Goal: Task Accomplishment & Management: Complete application form

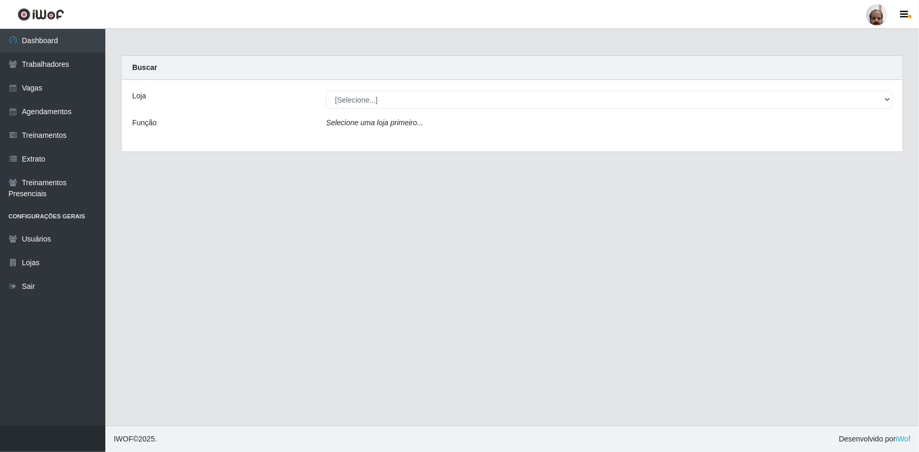
select select "252"
click at [326, 91] on select "[Selecione...] Mar Vermelho - Loja 05" at bounding box center [609, 100] width 566 height 18
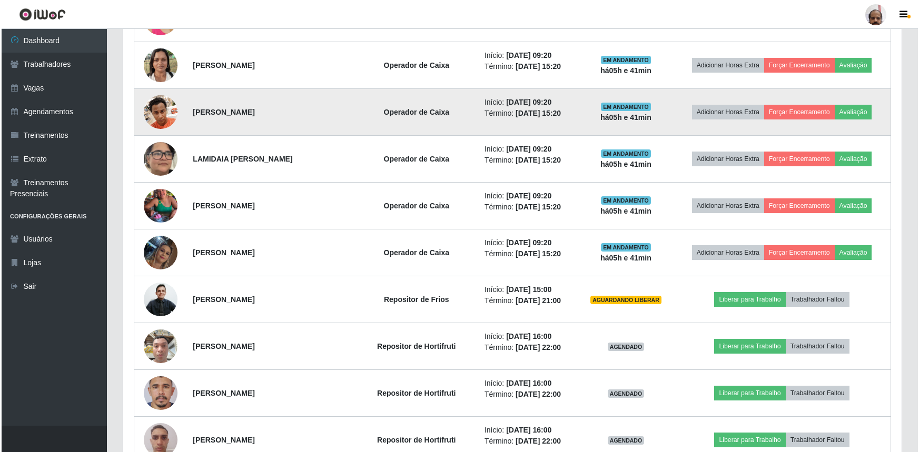
scroll to position [479, 0]
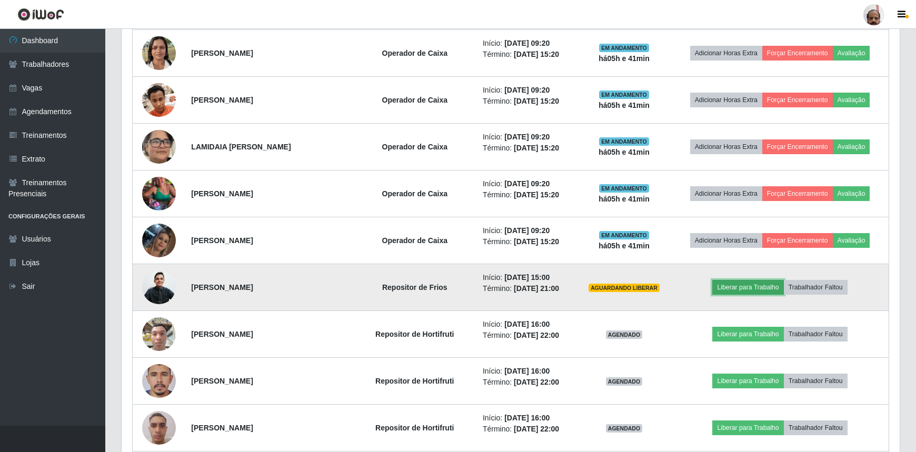
click at [762, 281] on button "Liberar para Trabalho" at bounding box center [747, 287] width 71 height 15
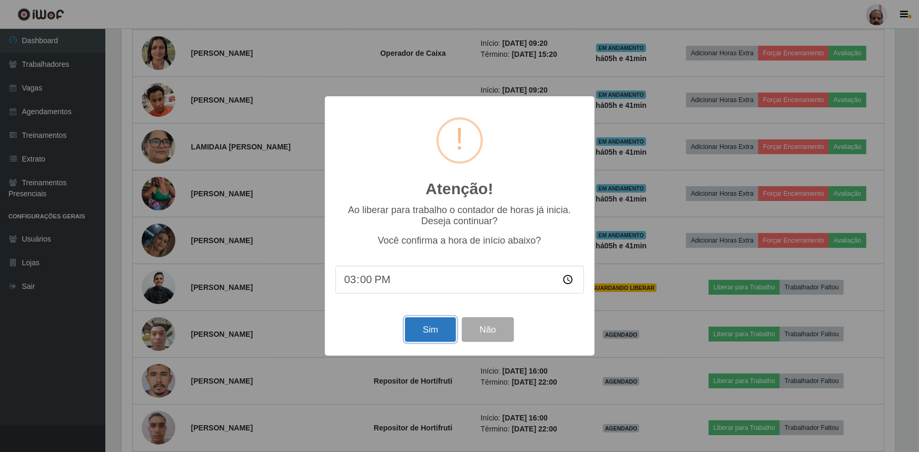
click at [427, 330] on button "Sim" at bounding box center [430, 330] width 51 height 25
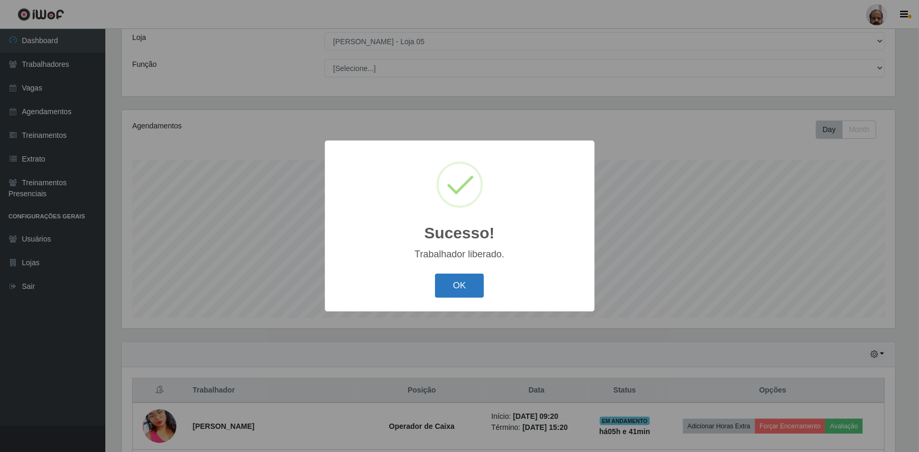
click at [457, 288] on button "OK" at bounding box center [459, 286] width 49 height 25
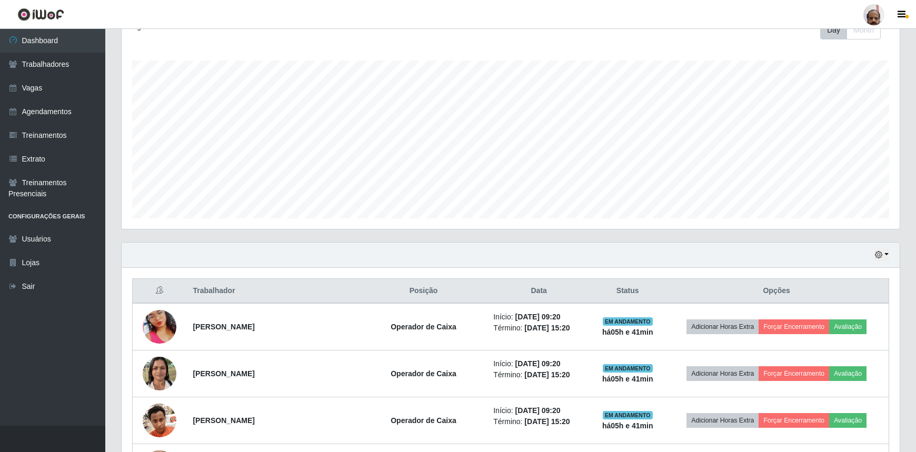
scroll to position [202, 0]
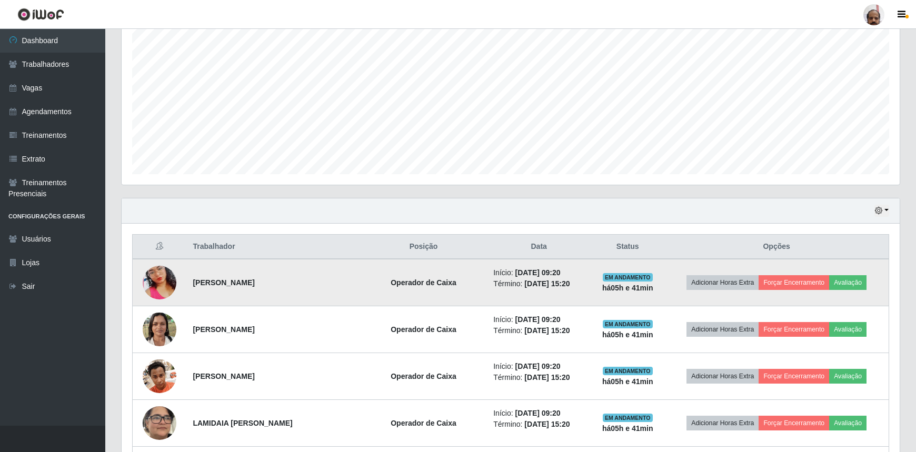
click at [160, 279] on img at bounding box center [160, 283] width 34 height 60
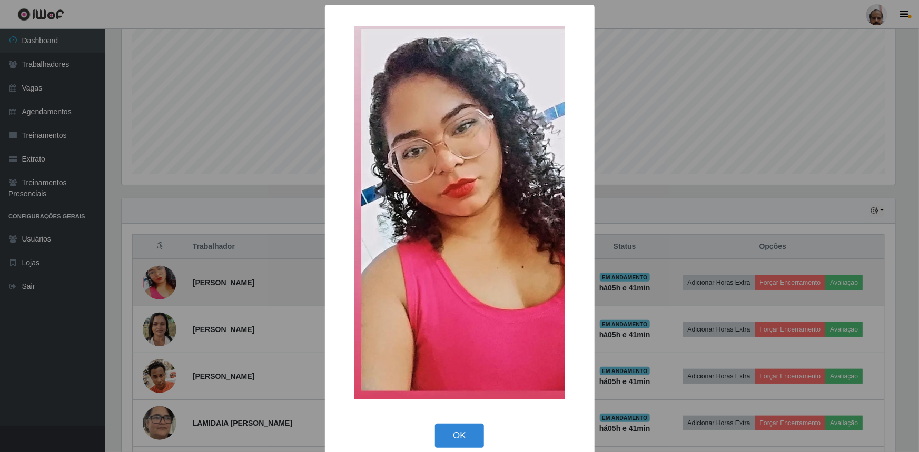
click at [160, 279] on div "× OK Cancel" at bounding box center [459, 226] width 919 height 452
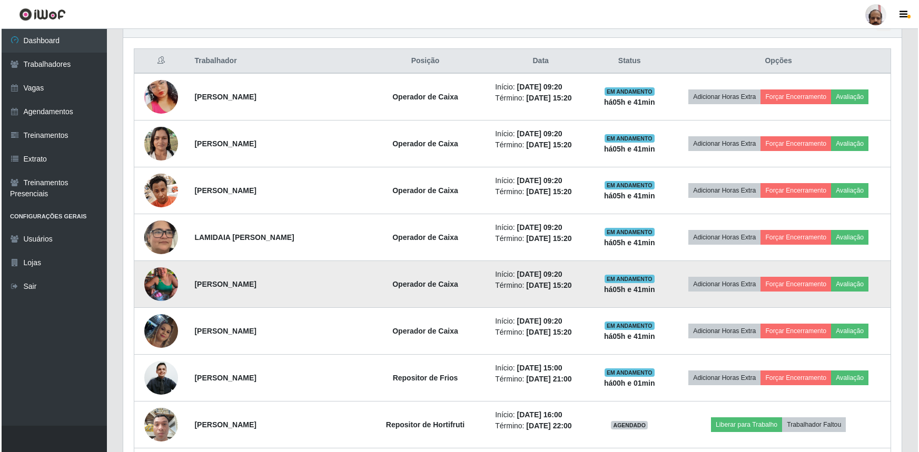
scroll to position [394, 0]
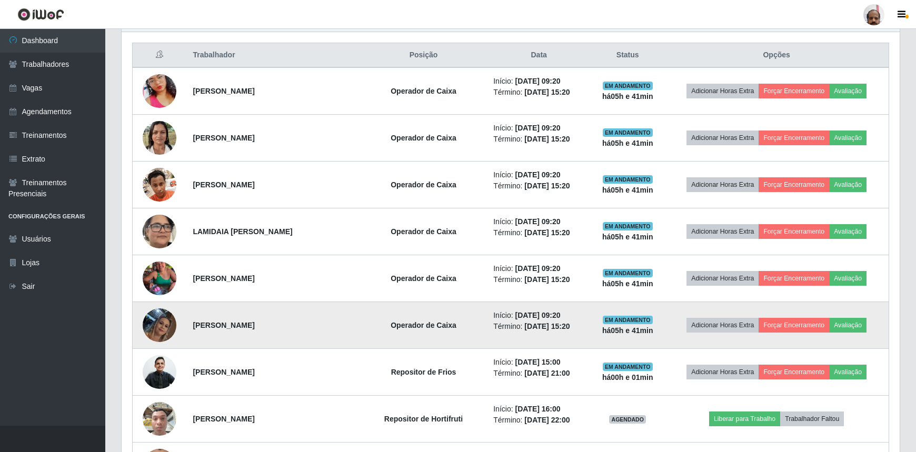
click at [169, 332] on img at bounding box center [160, 325] width 34 height 60
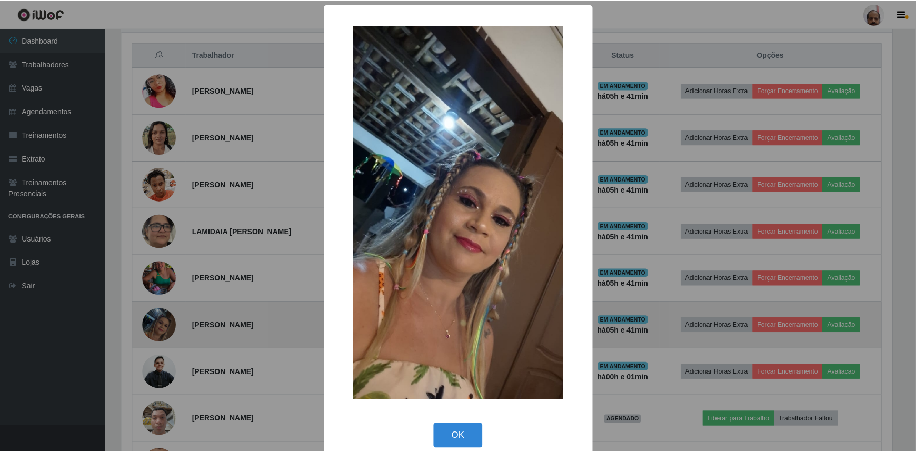
scroll to position [219, 774]
click at [169, 332] on div "× OK Cancel" at bounding box center [459, 226] width 919 height 452
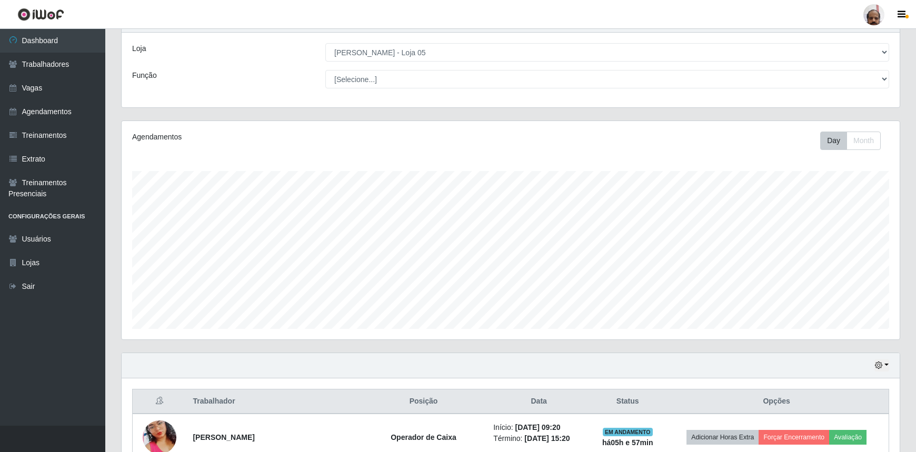
scroll to position [0, 0]
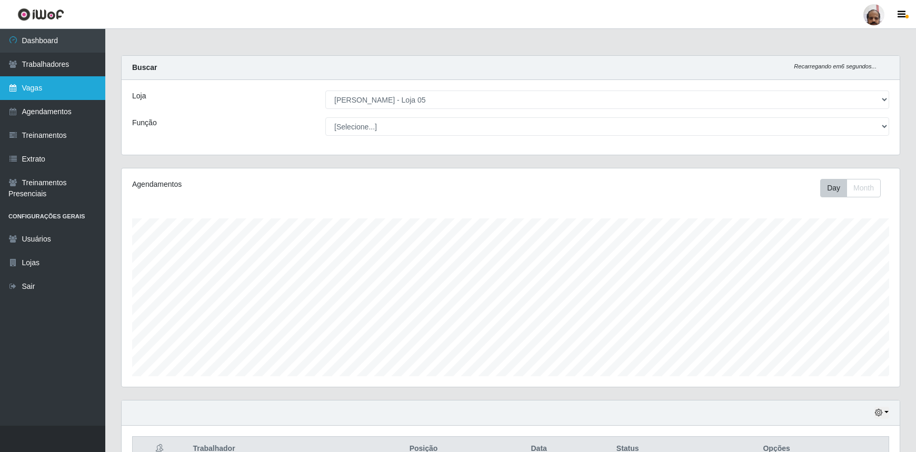
click at [62, 88] on link "Vagas" at bounding box center [52, 88] width 105 height 24
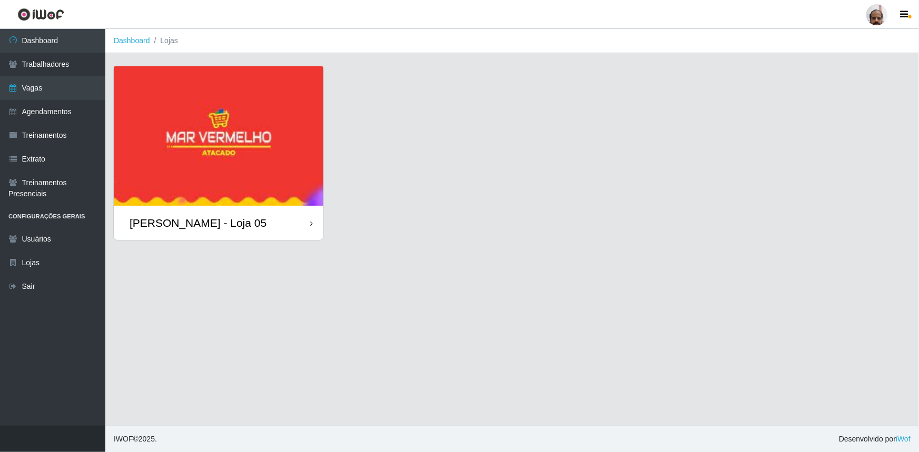
drag, startPoint x: 226, startPoint y: 222, endPoint x: 224, endPoint y: 227, distance: 5.9
click at [226, 222] on div "[PERSON_NAME] - Loja 05" at bounding box center [198, 222] width 137 height 13
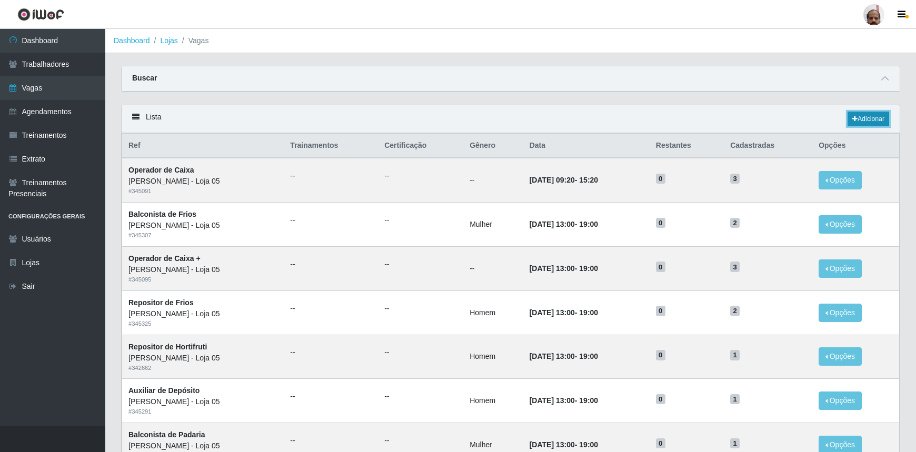
click at [882, 120] on link "Adicionar" at bounding box center [869, 119] width 42 height 15
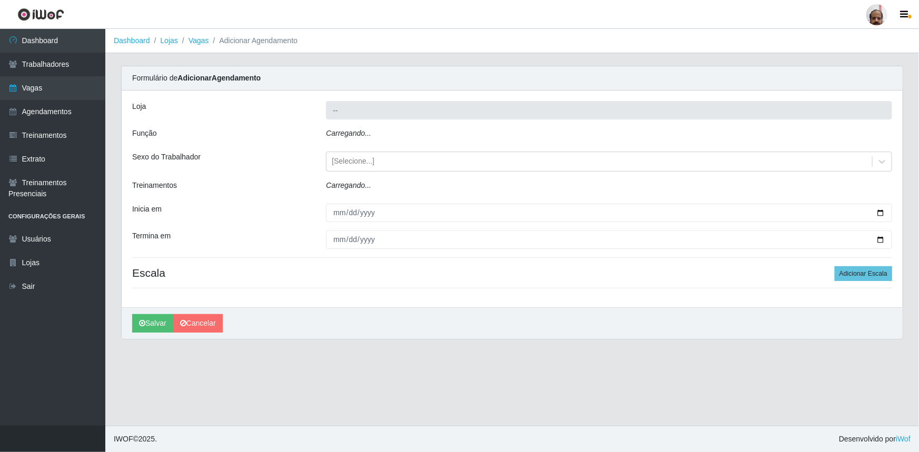
type input "[PERSON_NAME] - Loja 05"
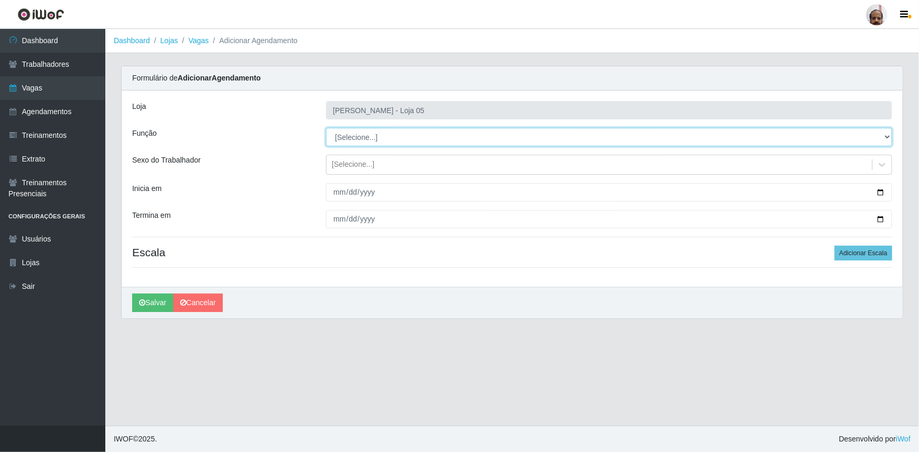
click at [886, 139] on select "[Selecione...] ASG ASG + ASG ++ Auxiliar de Depósito Auxiliar de Depósito + Aux…" at bounding box center [609, 137] width 566 height 18
select select "1"
click at [326, 128] on select "[Selecione...] ASG ASG + ASG ++ Auxiliar de Depósito Auxiliar de Depósito + Aux…" at bounding box center [609, 137] width 566 height 18
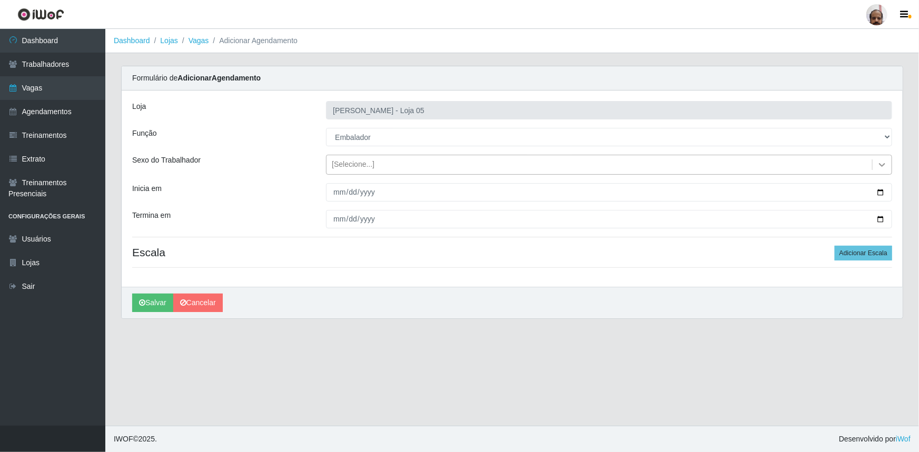
click at [884, 169] on icon at bounding box center [882, 165] width 11 height 11
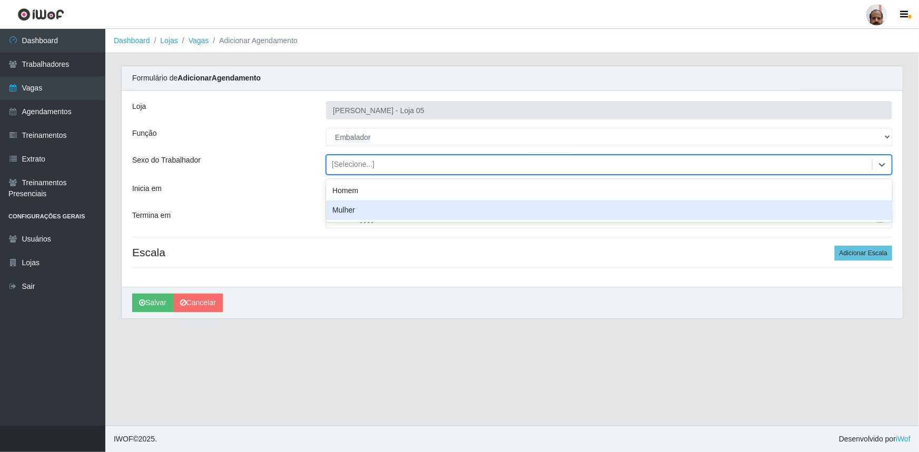
click at [357, 216] on div "Mulher" at bounding box center [609, 210] width 566 height 19
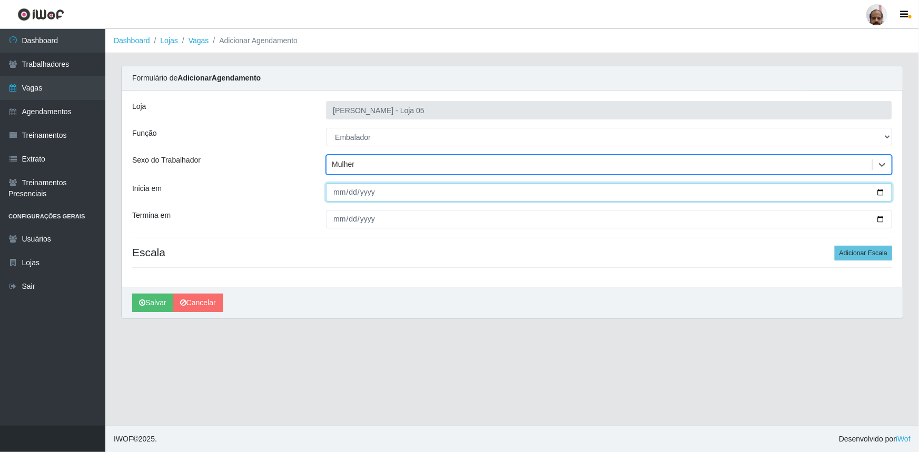
click at [884, 195] on input "Inicia em" at bounding box center [609, 192] width 566 height 18
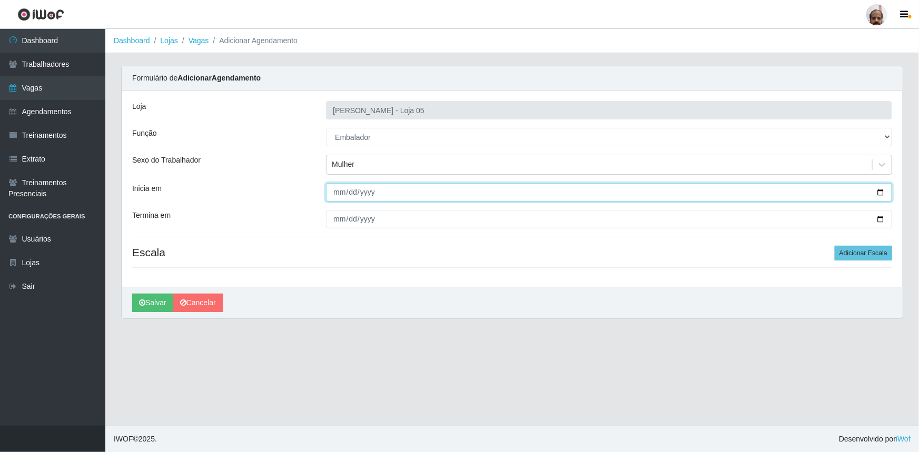
type input "[DATE]"
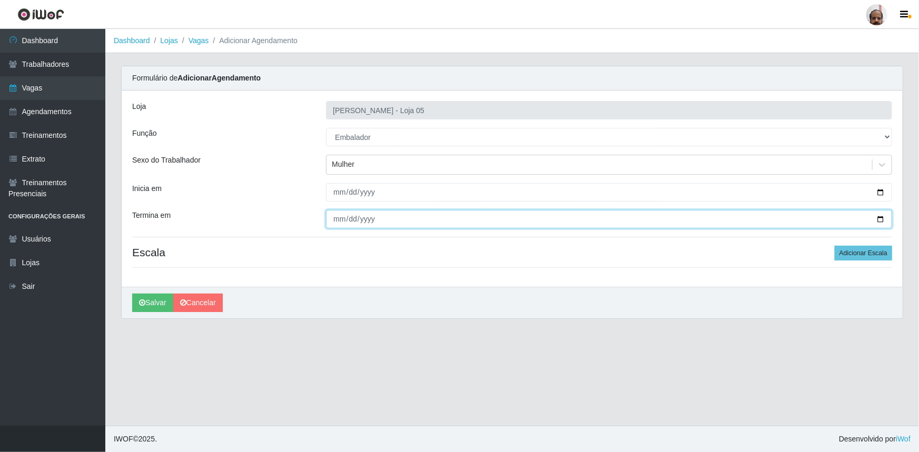
click at [879, 221] on input "Termina em" at bounding box center [609, 219] width 566 height 18
type input "[DATE]"
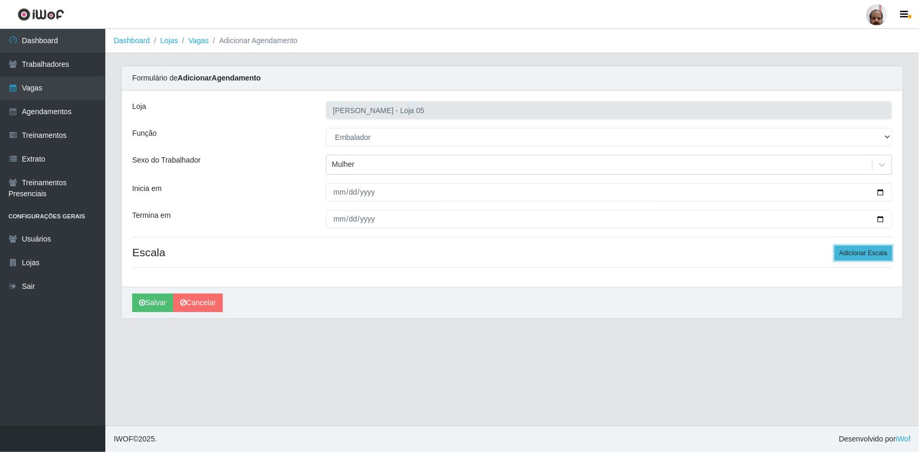
click at [873, 251] on button "Adicionar Escala" at bounding box center [863, 253] width 57 height 15
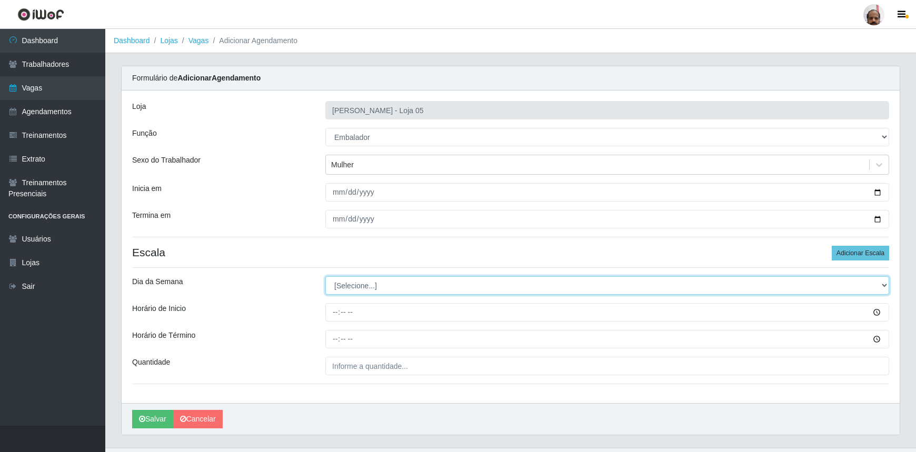
click at [883, 286] on select "[Selecione...] Segunda Terça Quarta Quinta Sexta Sábado Domingo" at bounding box center [607, 285] width 564 height 18
select select "5"
click at [325, 276] on select "[Selecione...] Segunda Terça Quarta Quinta Sexta Sábado Domingo" at bounding box center [607, 285] width 564 height 18
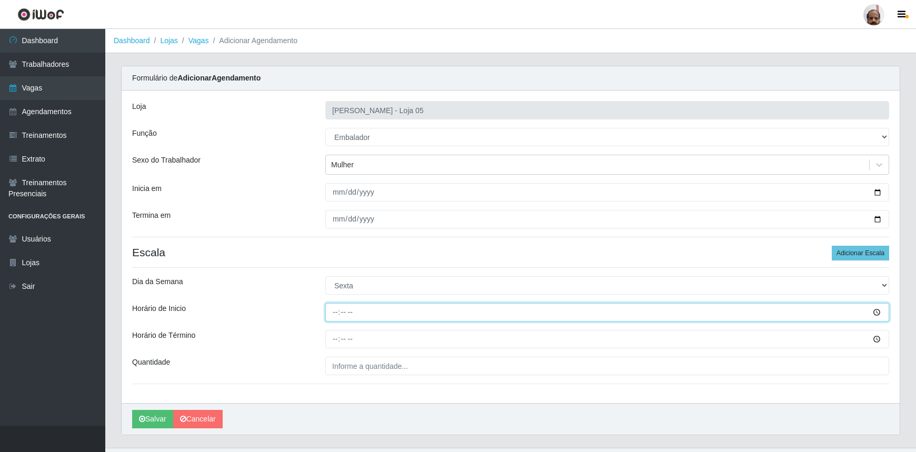
click at [333, 312] on input "Horário de Inicio" at bounding box center [607, 312] width 564 height 18
type input "08:30"
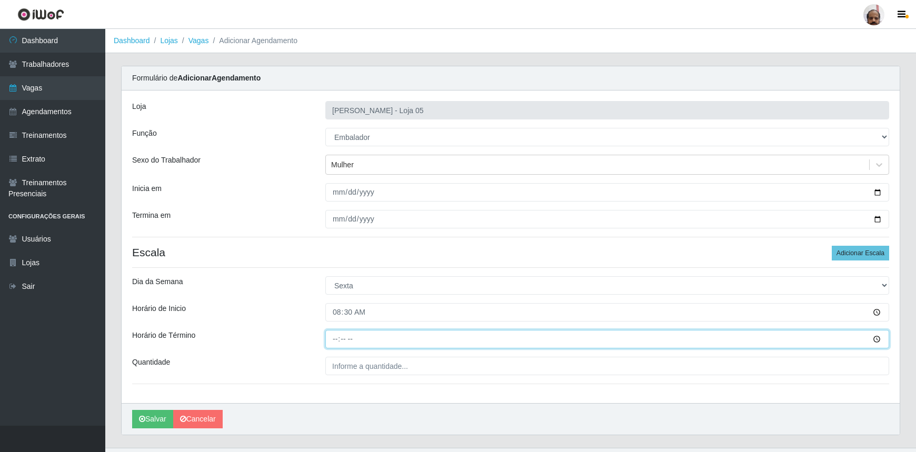
click at [333, 342] on input "Horário de Término" at bounding box center [607, 339] width 564 height 18
type input "14:30"
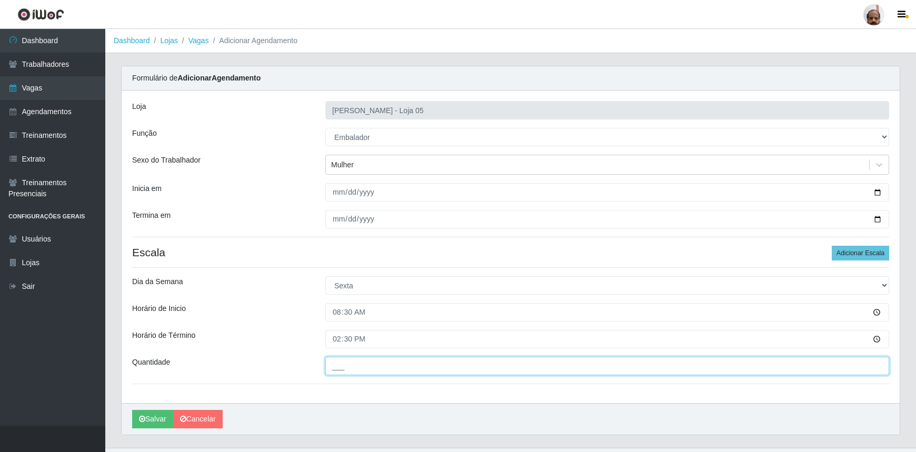
click at [359, 360] on input "___" at bounding box center [607, 366] width 564 height 18
type input "6__"
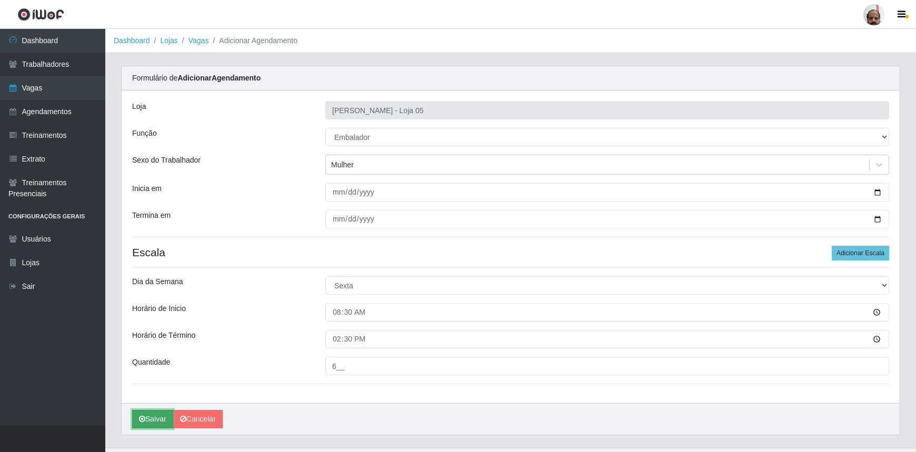
click at [163, 420] on button "Salvar" at bounding box center [152, 419] width 41 height 18
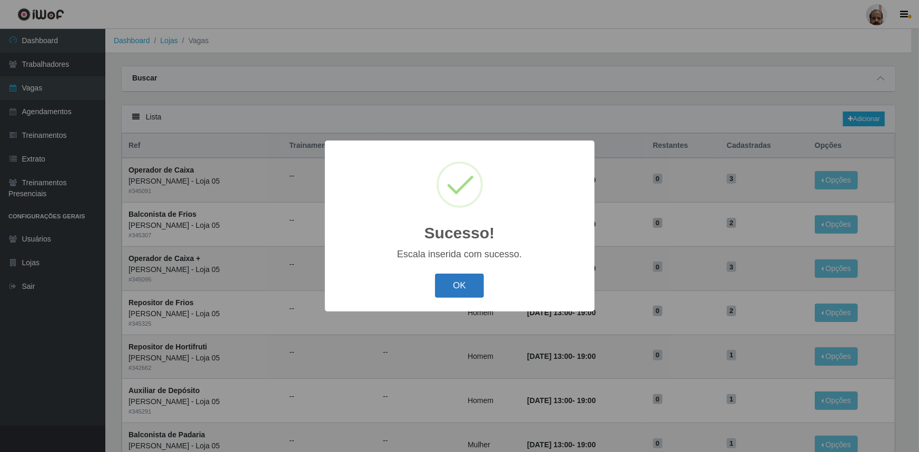
click at [475, 287] on button "OK" at bounding box center [459, 286] width 49 height 25
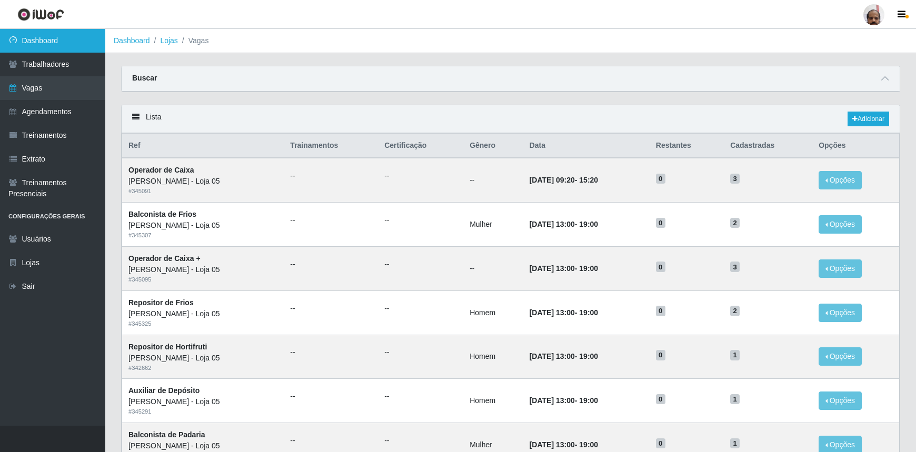
click at [50, 38] on link "Dashboard" at bounding box center [52, 41] width 105 height 24
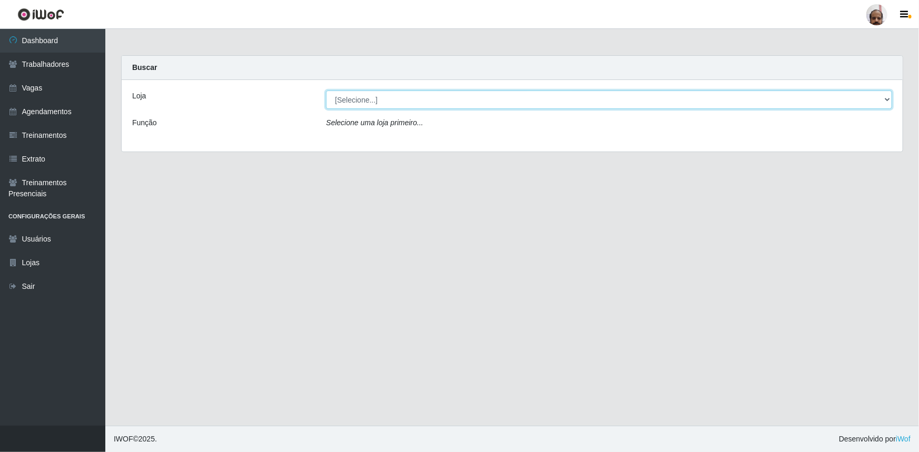
click at [887, 96] on select "[Selecione...] Mar Vermelho - Loja 05" at bounding box center [609, 100] width 566 height 18
select select "252"
click at [326, 91] on select "[Selecione...] Mar Vermelho - Loja 05" at bounding box center [609, 100] width 566 height 18
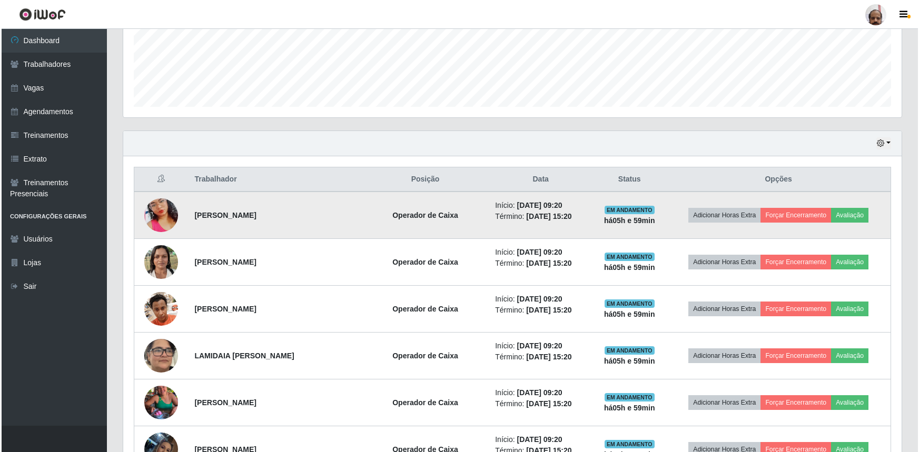
scroll to position [287, 0]
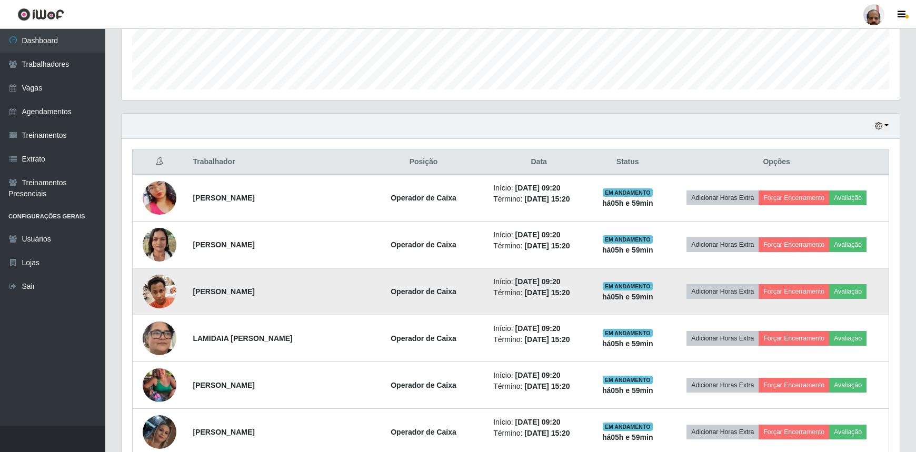
click at [154, 299] on img at bounding box center [160, 291] width 34 height 45
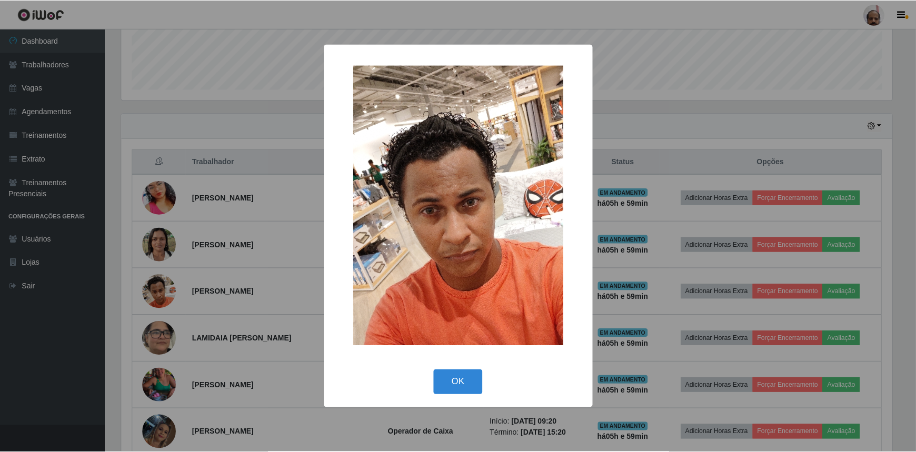
scroll to position [219, 774]
click at [160, 294] on div "× OK Cancel" at bounding box center [459, 226] width 919 height 452
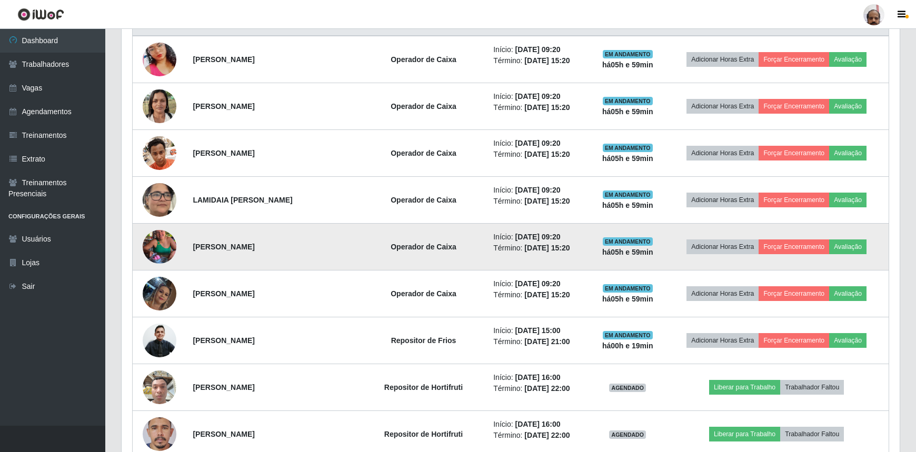
scroll to position [431, 0]
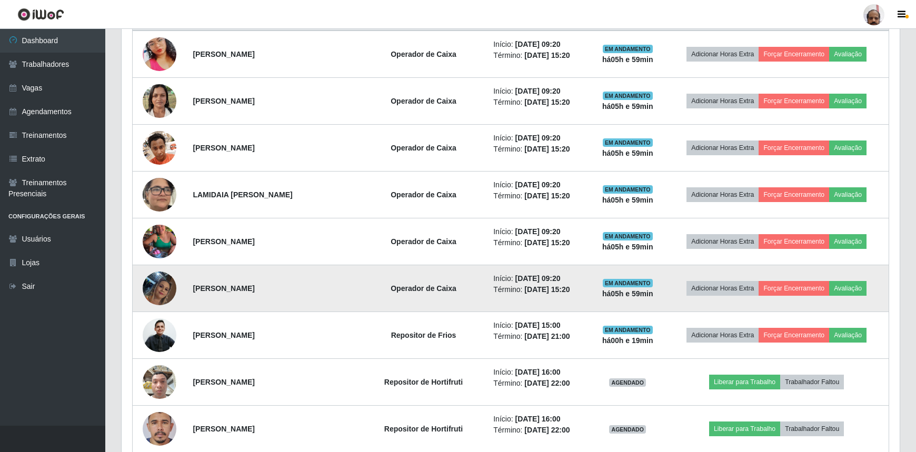
click at [144, 300] on td at bounding box center [160, 288] width 54 height 47
click at [151, 295] on img at bounding box center [160, 289] width 34 height 60
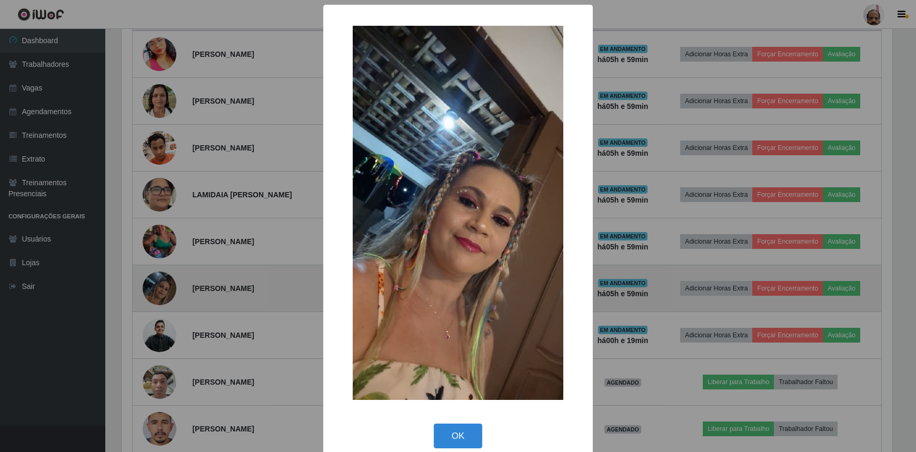
scroll to position [219, 774]
click at [151, 295] on div "× OK Cancel" at bounding box center [459, 226] width 919 height 452
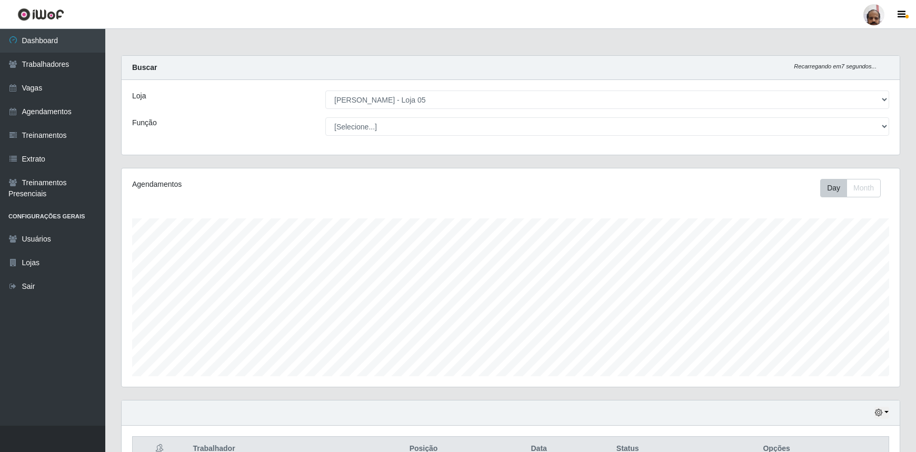
scroll to position [0, 0]
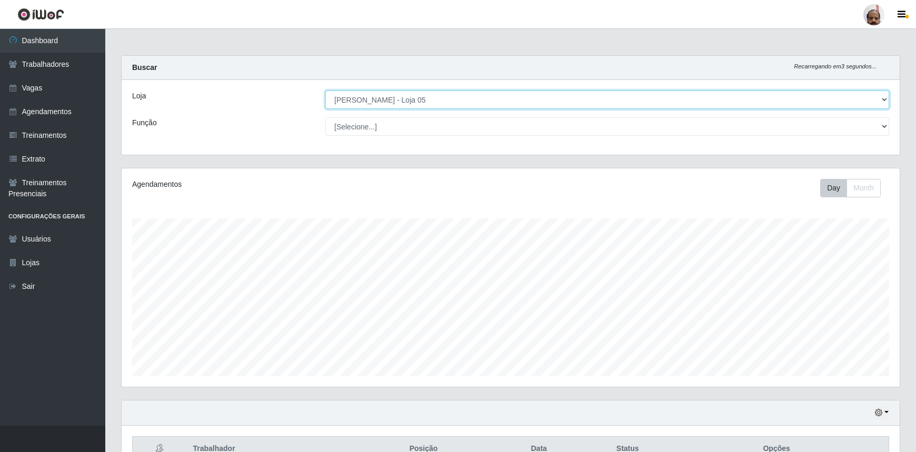
click at [883, 98] on select "[Selecione...] Mar Vermelho - Loja 05" at bounding box center [607, 100] width 564 height 18
click at [325, 91] on select "[Selecione...] Mar Vermelho - Loja 05" at bounding box center [607, 100] width 564 height 18
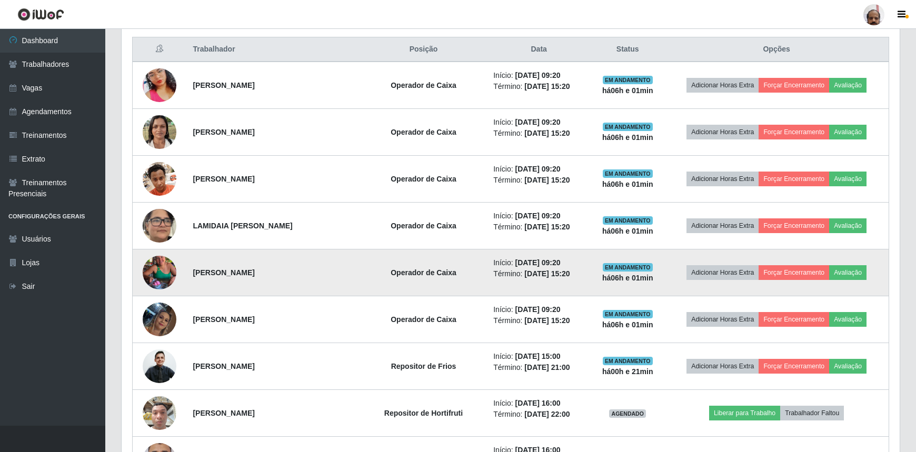
scroll to position [479, 0]
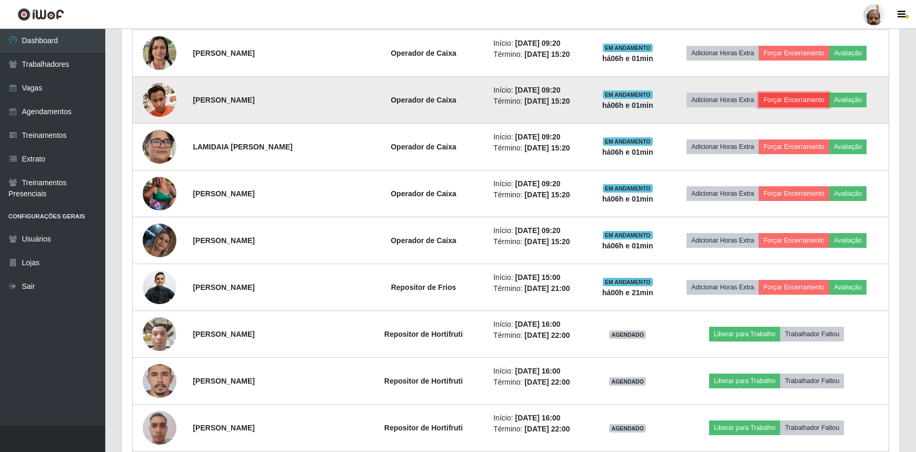
click at [789, 100] on button "Forçar Encerramento" at bounding box center [794, 100] width 71 height 15
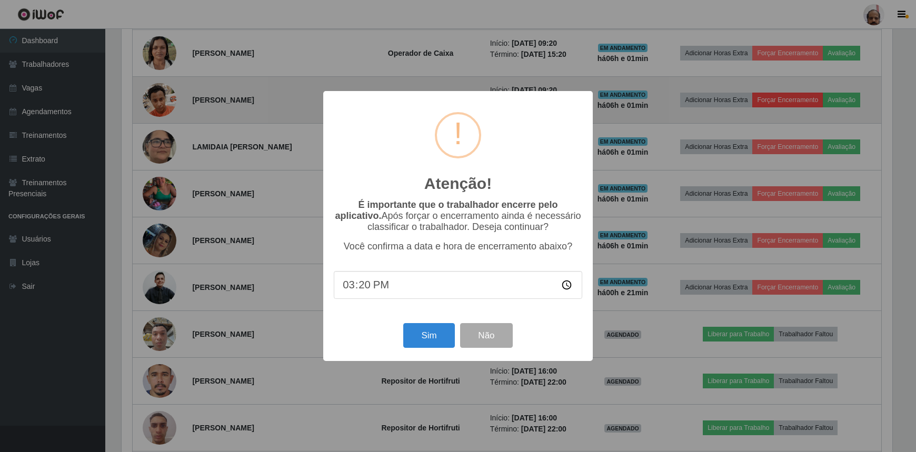
scroll to position [219, 774]
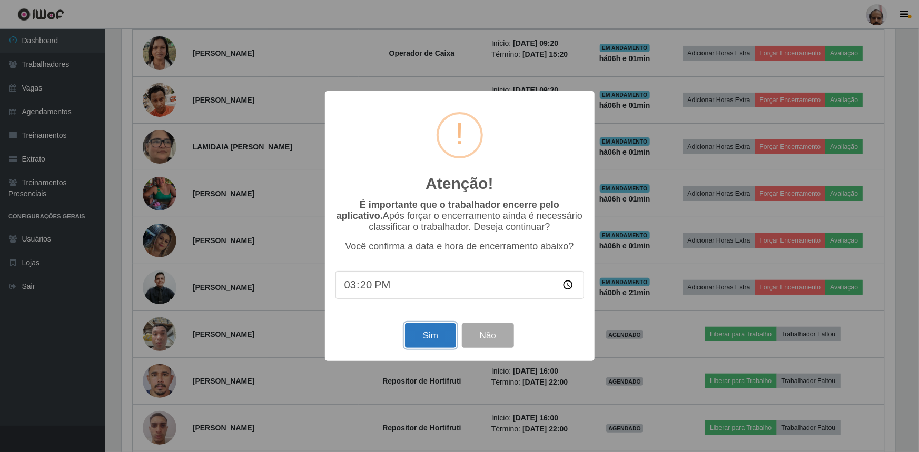
click at [437, 337] on button "Sim" at bounding box center [430, 335] width 51 height 25
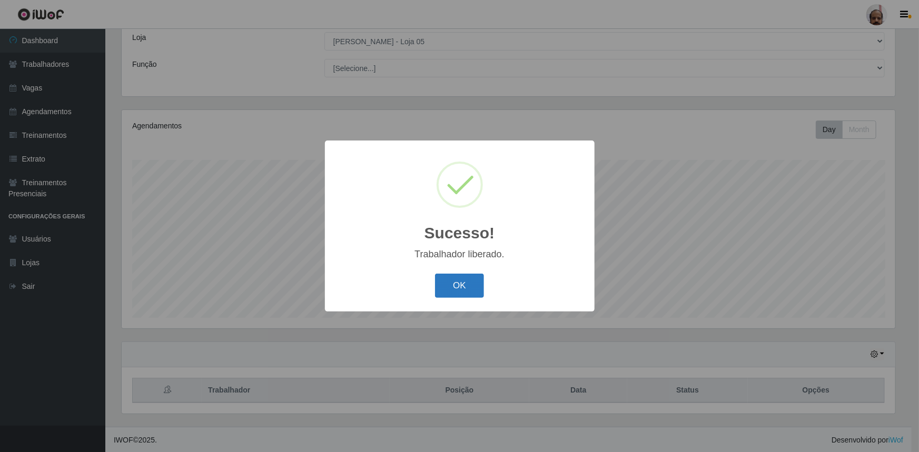
click at [458, 287] on button "OK" at bounding box center [459, 286] width 49 height 25
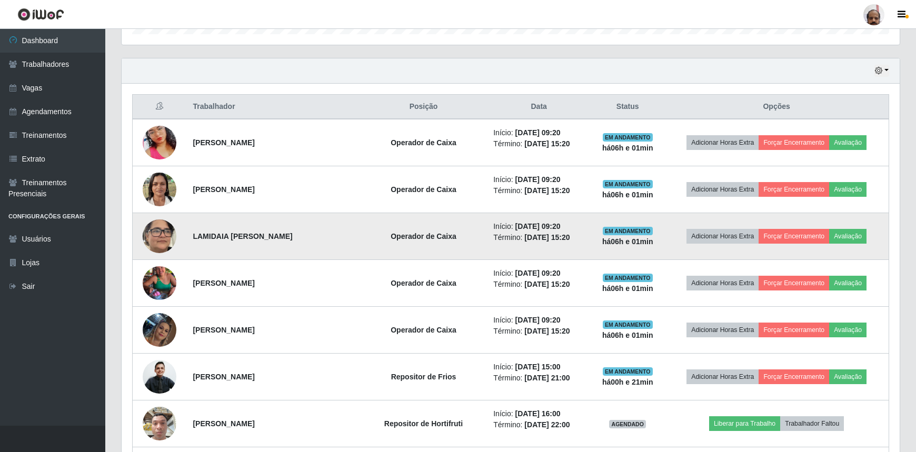
scroll to position [346, 0]
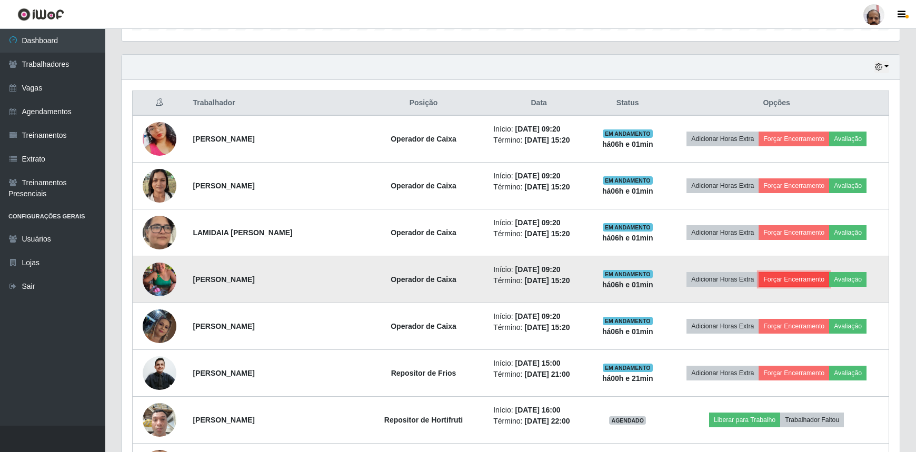
click at [809, 280] on button "Forçar Encerramento" at bounding box center [794, 279] width 71 height 15
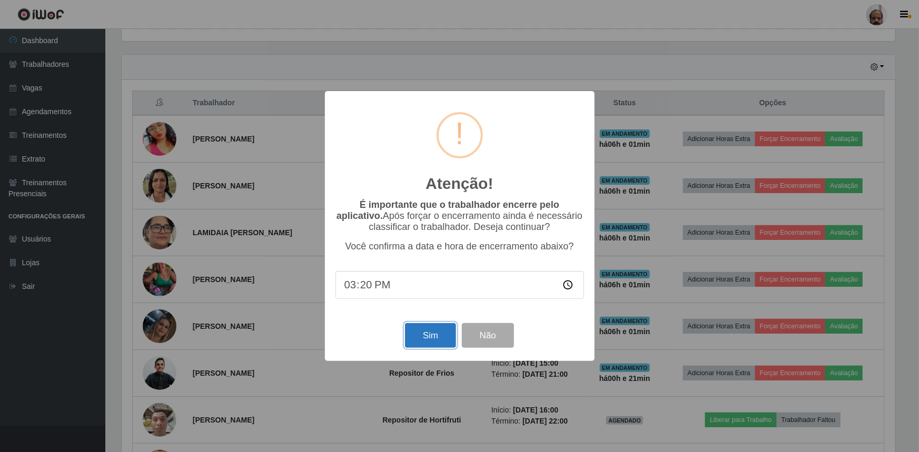
click at [433, 339] on button "Sim" at bounding box center [430, 335] width 51 height 25
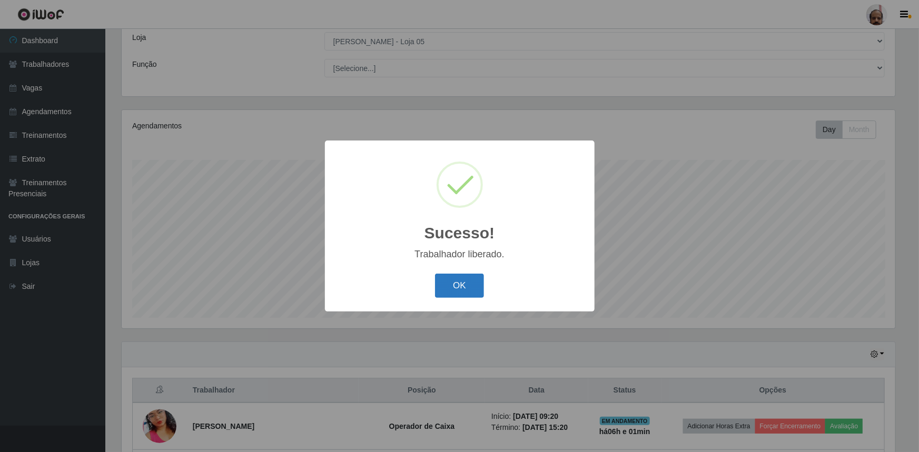
click at [466, 293] on button "OK" at bounding box center [459, 286] width 49 height 25
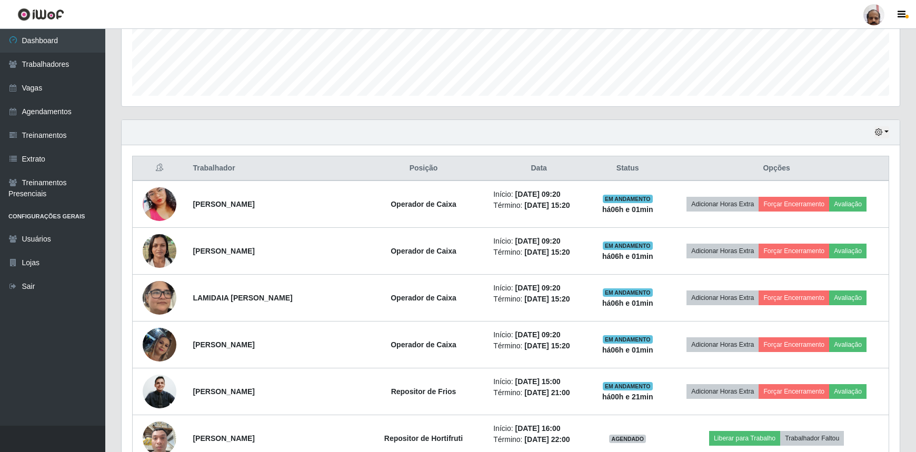
scroll to position [298, 0]
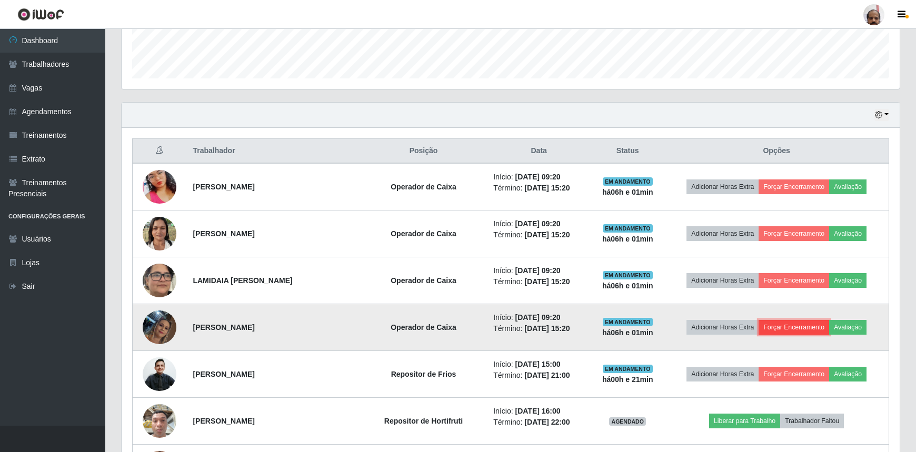
click at [797, 324] on button "Forçar Encerramento" at bounding box center [794, 327] width 71 height 15
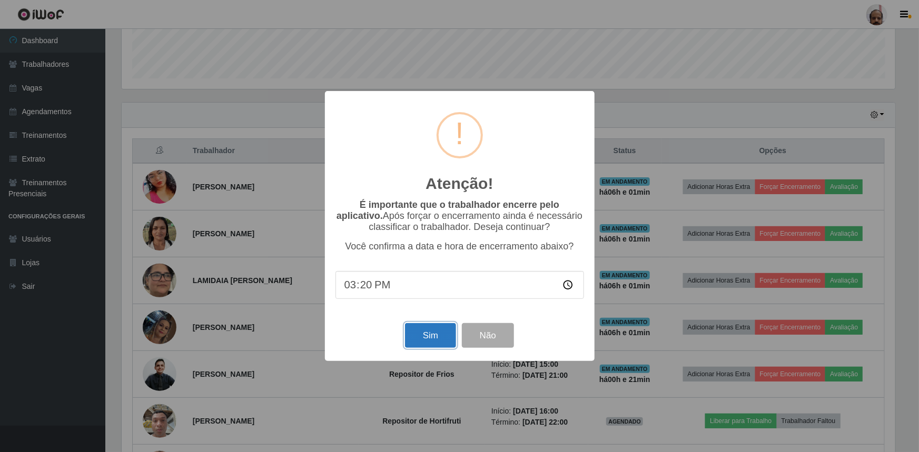
click at [437, 334] on button "Sim" at bounding box center [430, 335] width 51 height 25
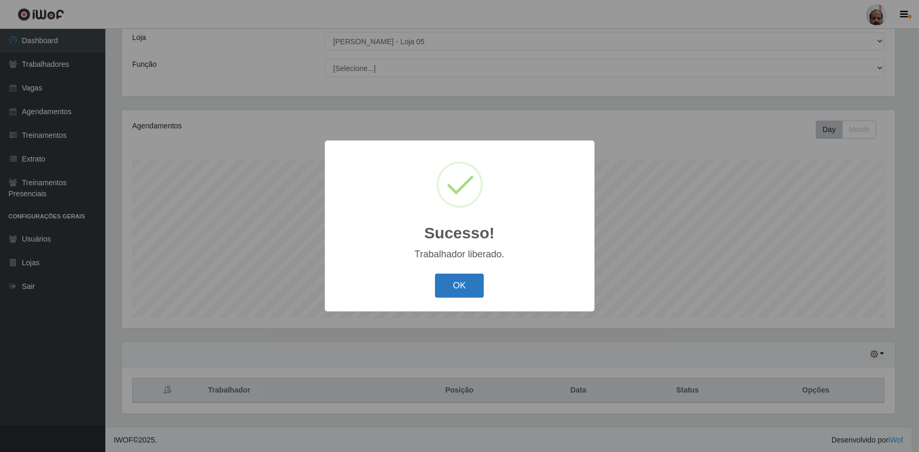
click at [458, 290] on button "OK" at bounding box center [459, 286] width 49 height 25
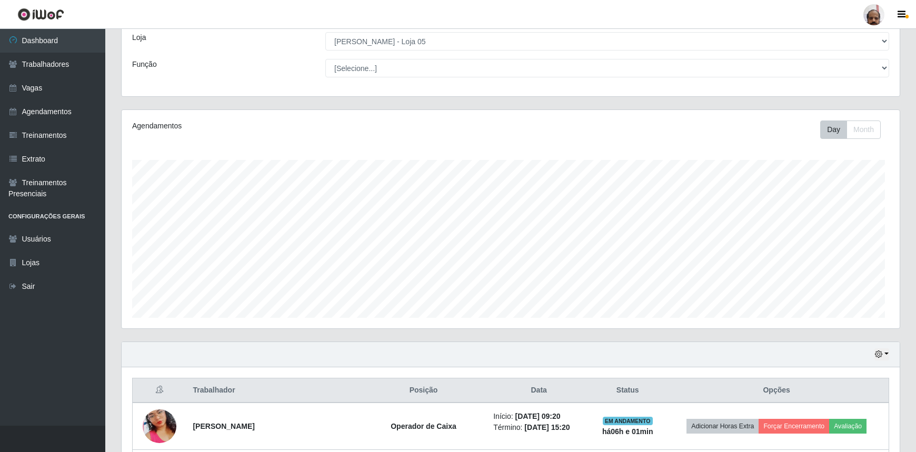
scroll to position [0, 0]
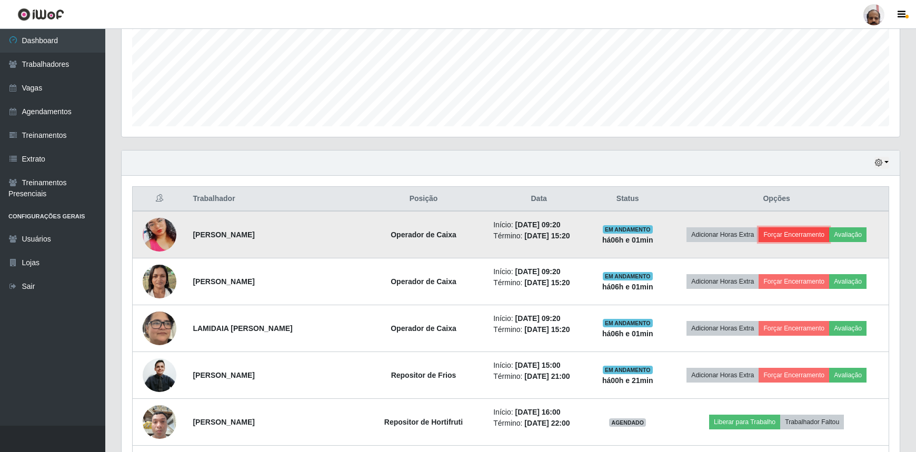
click at [798, 236] on button "Forçar Encerramento" at bounding box center [794, 234] width 71 height 15
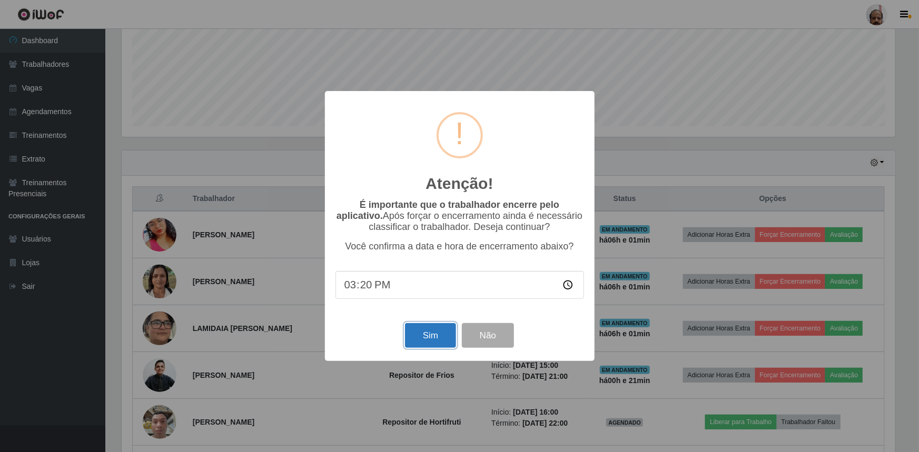
click at [438, 336] on button "Sim" at bounding box center [430, 335] width 51 height 25
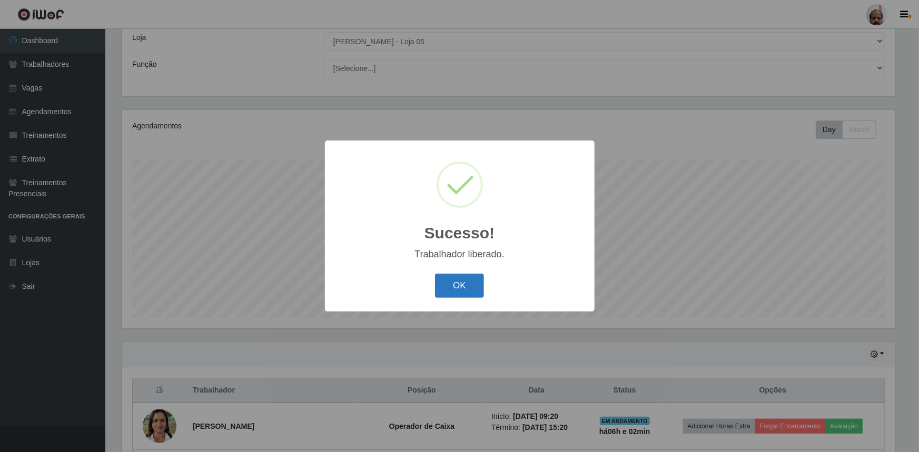
click at [469, 285] on button "OK" at bounding box center [459, 286] width 49 height 25
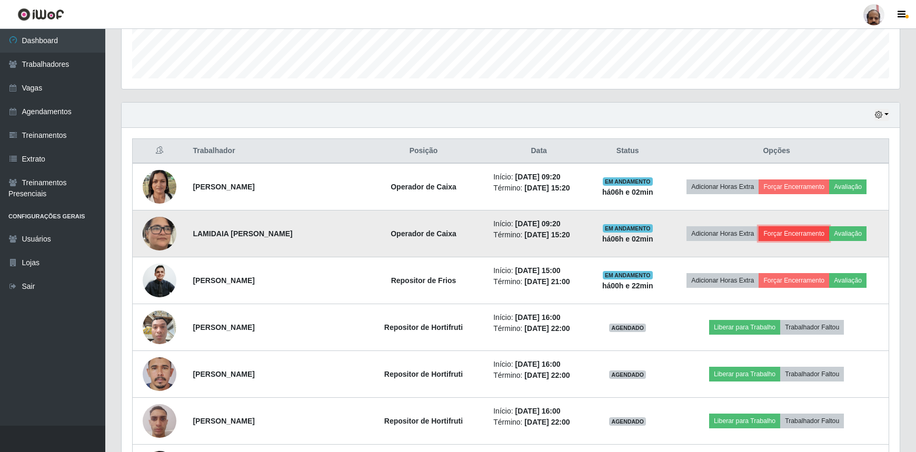
click at [791, 231] on button "Forçar Encerramento" at bounding box center [794, 233] width 71 height 15
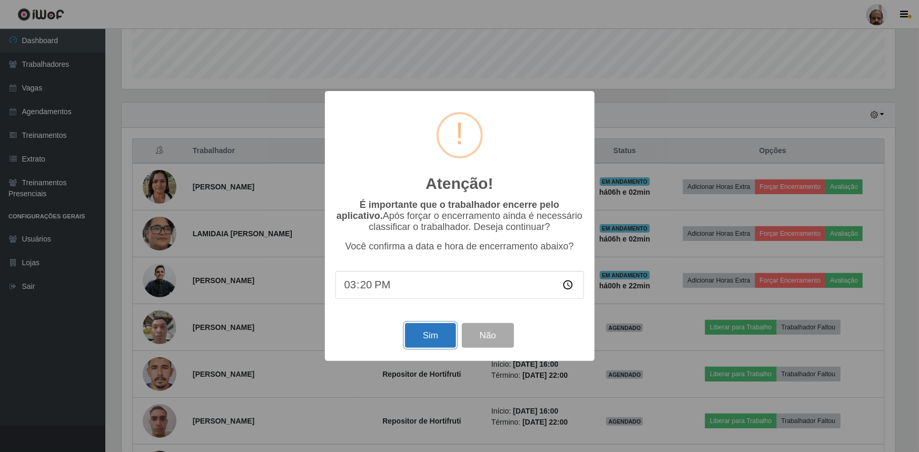
click at [418, 334] on button "Sim" at bounding box center [430, 335] width 51 height 25
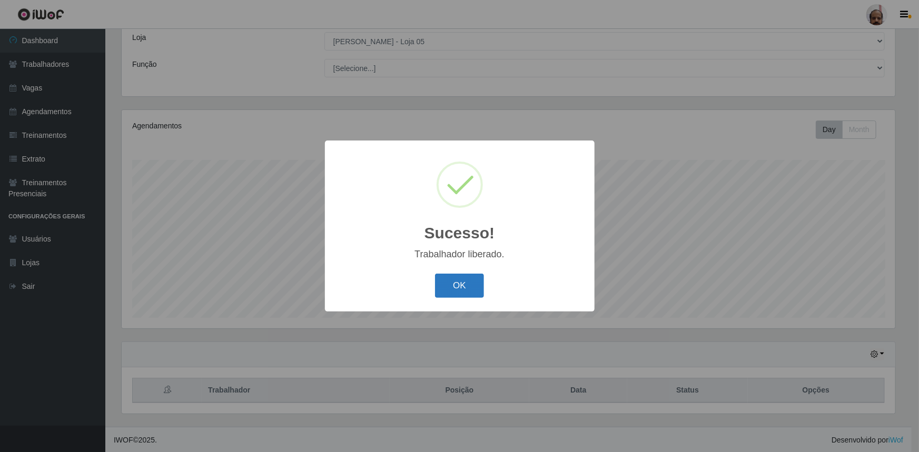
click at [478, 282] on button "OK" at bounding box center [459, 286] width 49 height 25
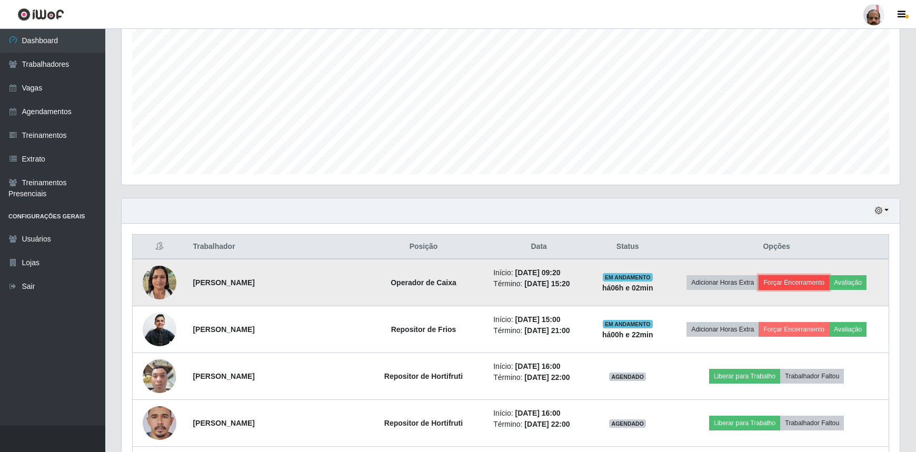
click at [786, 281] on button "Forçar Encerramento" at bounding box center [794, 282] width 71 height 15
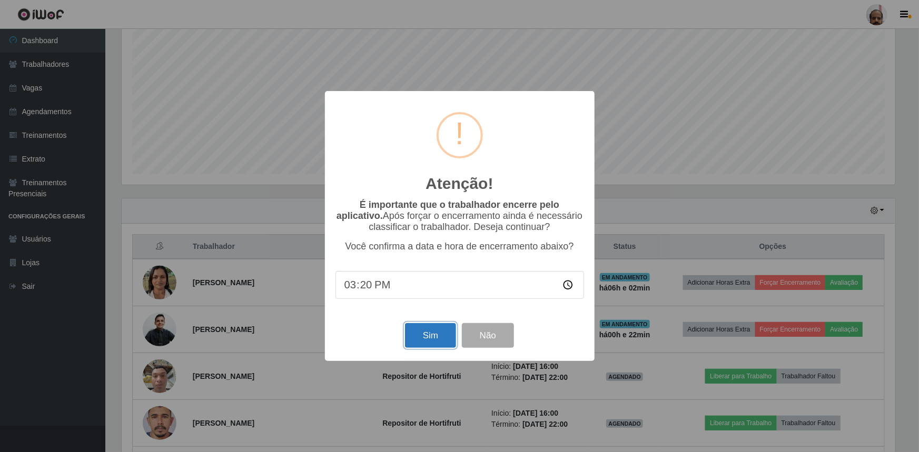
click at [442, 336] on button "Sim" at bounding box center [430, 335] width 51 height 25
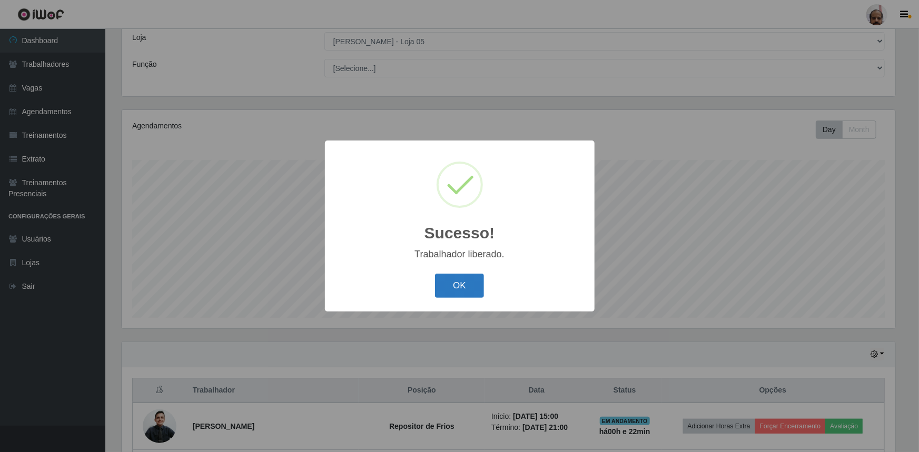
click at [459, 288] on button "OK" at bounding box center [459, 286] width 49 height 25
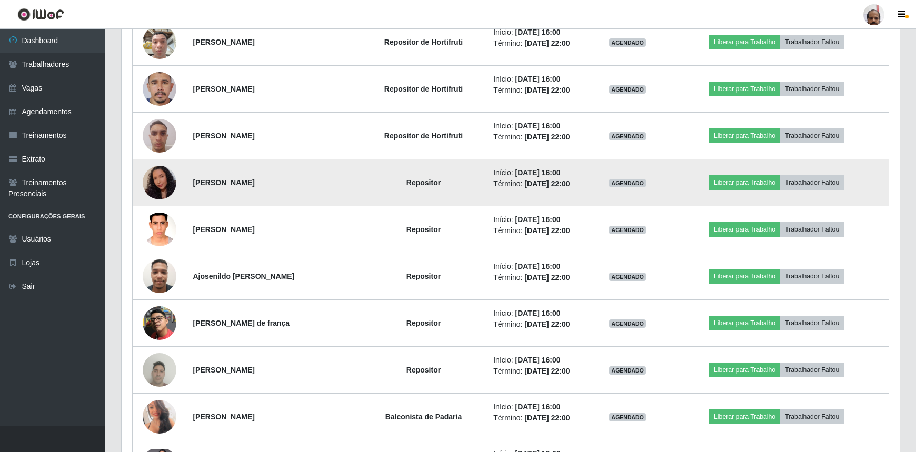
click at [167, 183] on img at bounding box center [160, 182] width 34 height 43
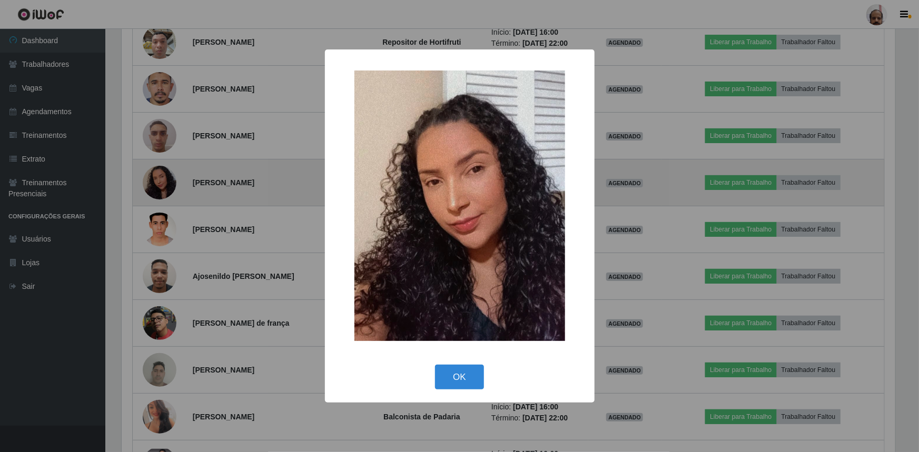
click at [167, 183] on div "× OK Cancel" at bounding box center [459, 226] width 919 height 452
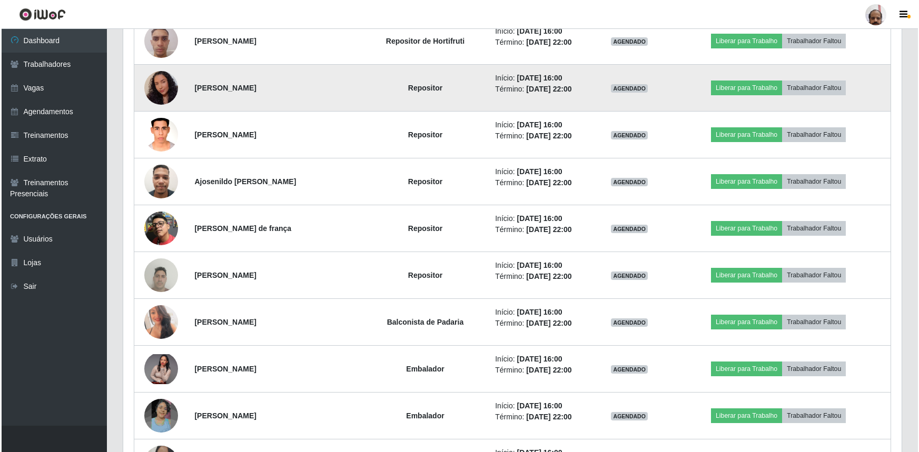
scroll to position [585, 0]
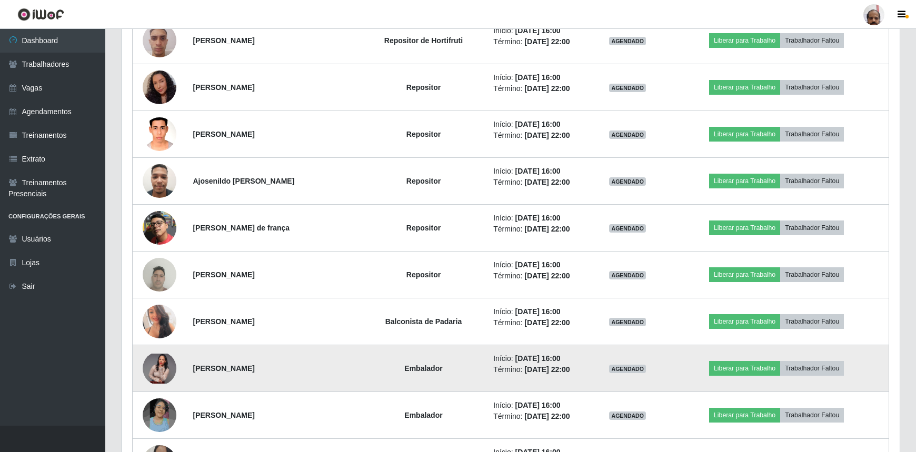
click at [149, 364] on img at bounding box center [160, 369] width 34 height 30
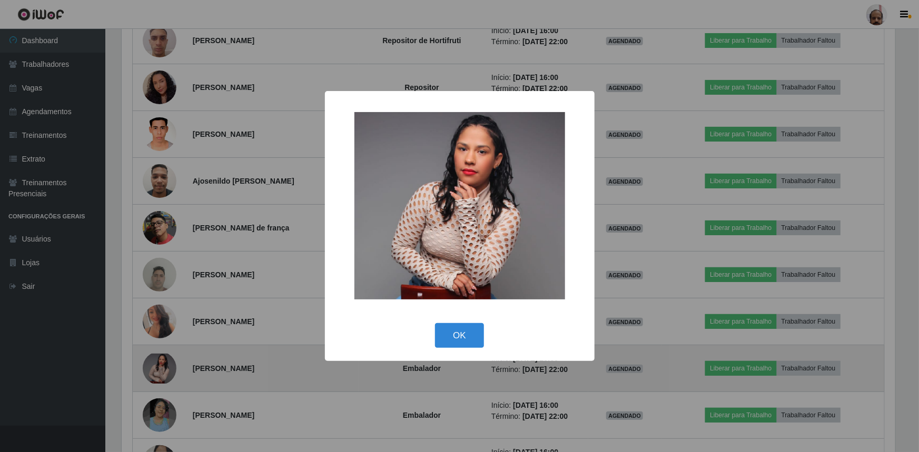
scroll to position [526365, 525810]
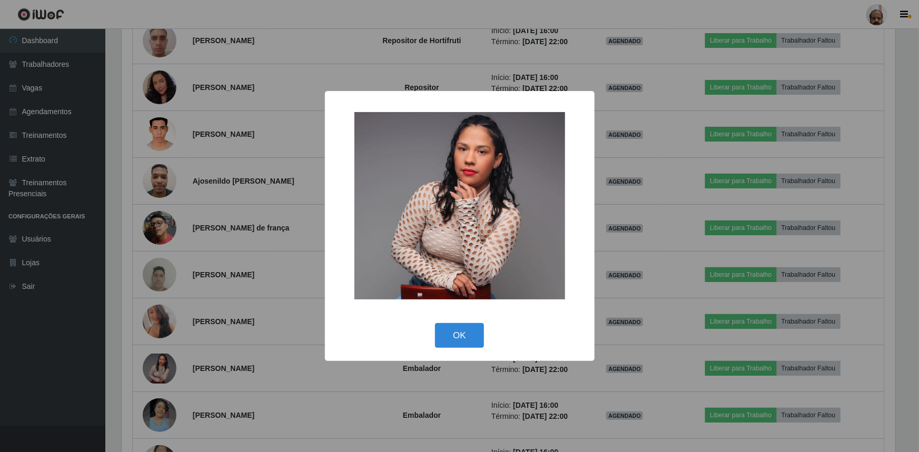
click at [146, 364] on div "× OK Cancel" at bounding box center [459, 226] width 919 height 452
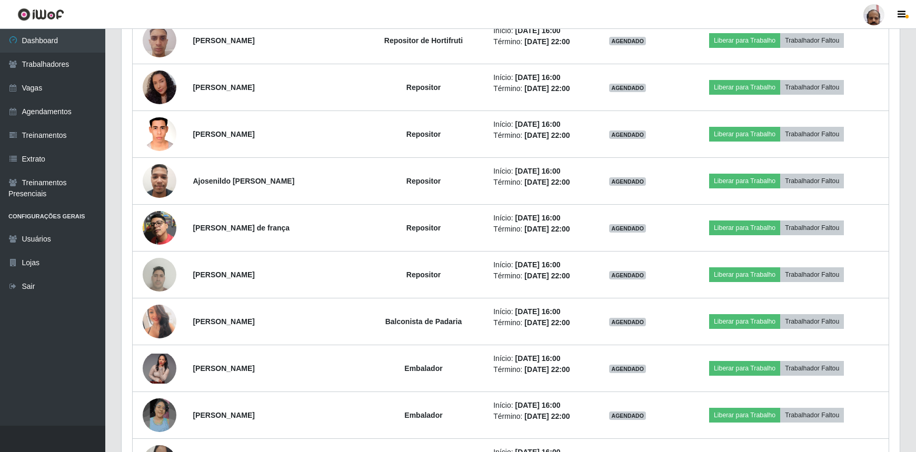
scroll to position [219, 778]
click at [146, 364] on img at bounding box center [160, 369] width 34 height 30
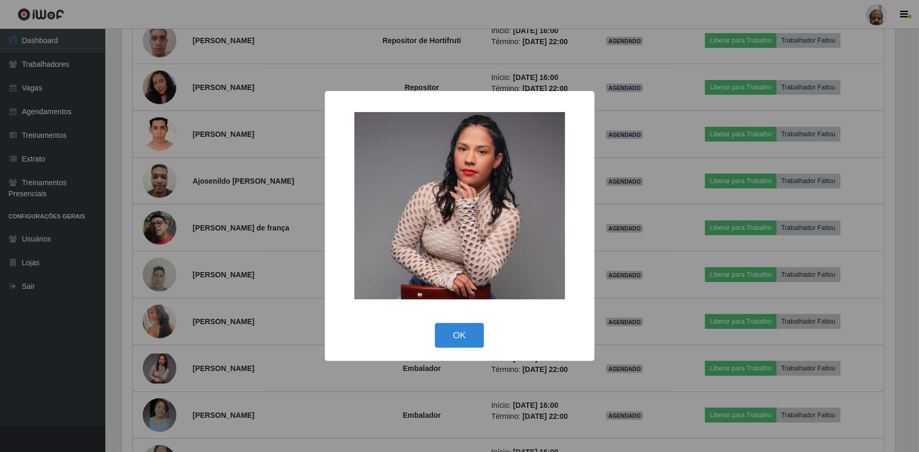
click at [154, 312] on div "× OK Cancel" at bounding box center [459, 226] width 919 height 452
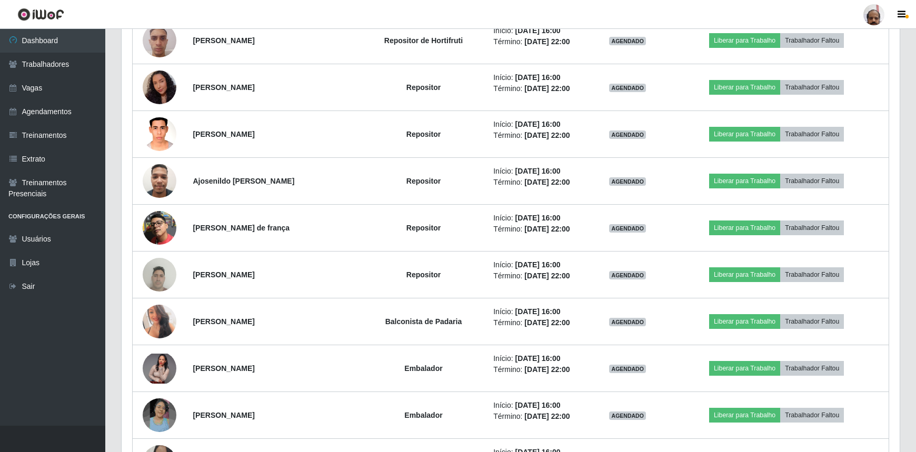
click at [154, 312] on img at bounding box center [160, 321] width 34 height 47
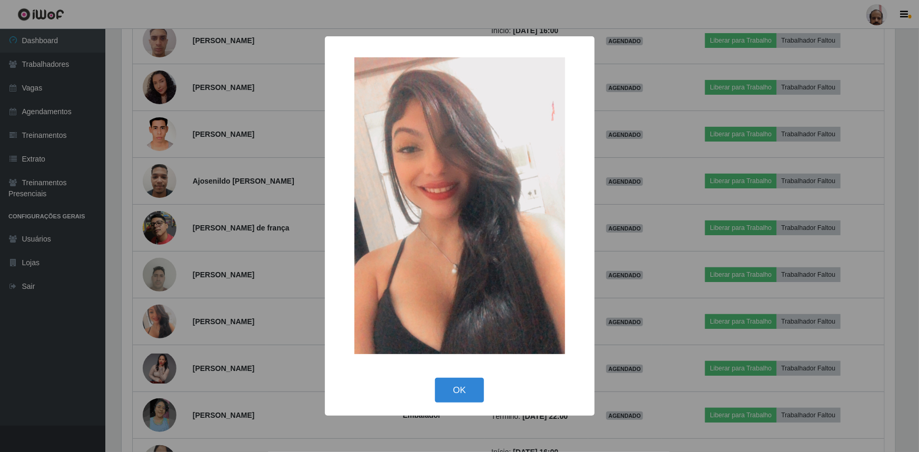
click at [284, 315] on div "× OK Cancel" at bounding box center [459, 226] width 919 height 452
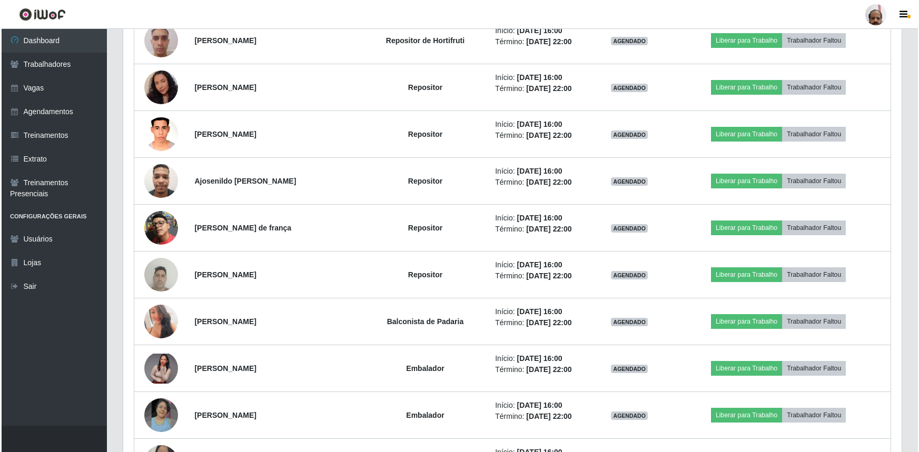
scroll to position [633, 0]
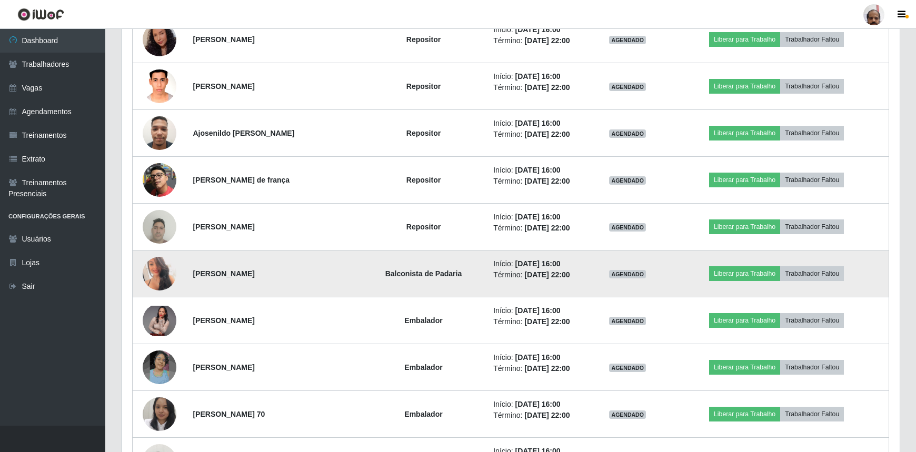
click at [162, 282] on img at bounding box center [160, 273] width 34 height 47
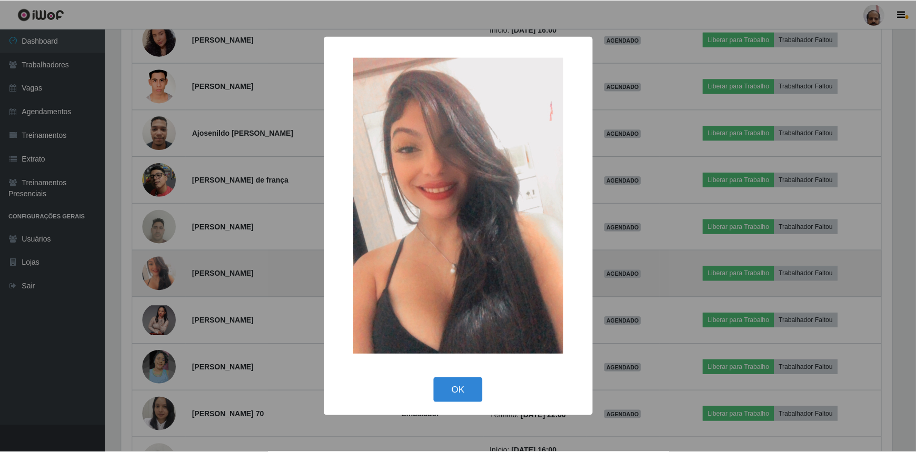
scroll to position [219, 774]
click at [162, 282] on div "× OK Cancel" at bounding box center [459, 226] width 919 height 452
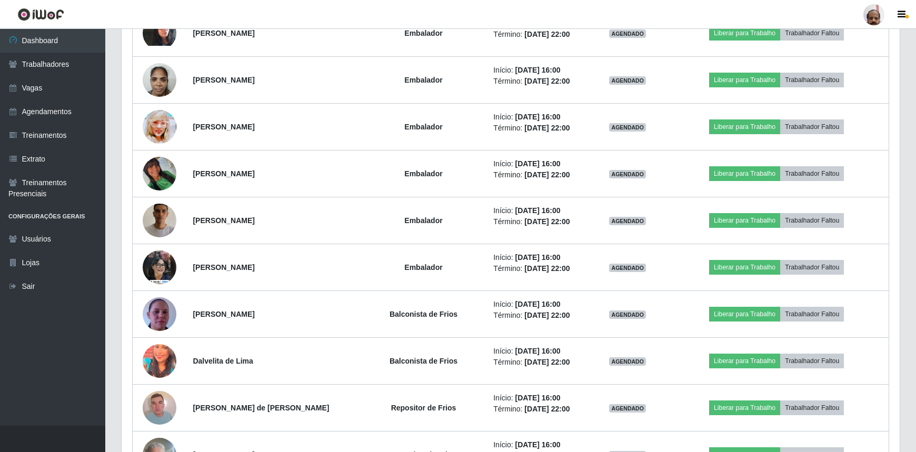
scroll to position [1112, 0]
